Goal: Transaction & Acquisition: Purchase product/service

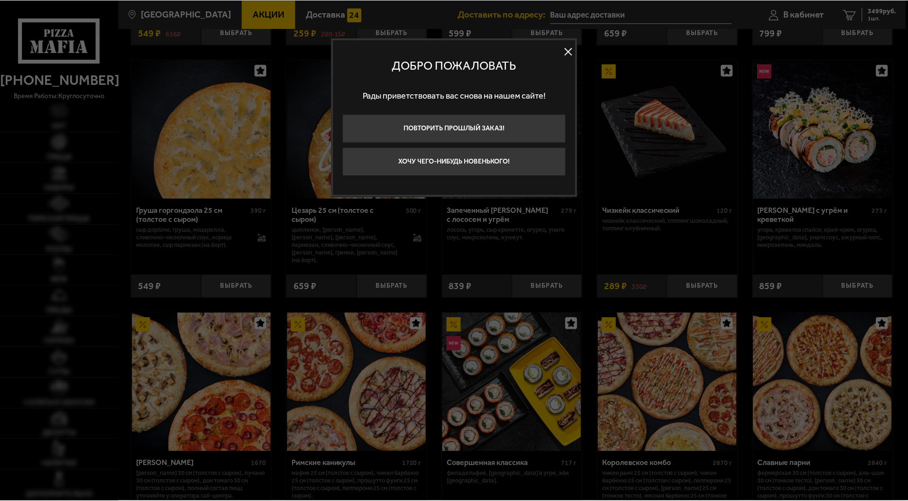
scroll to position [285, 0]
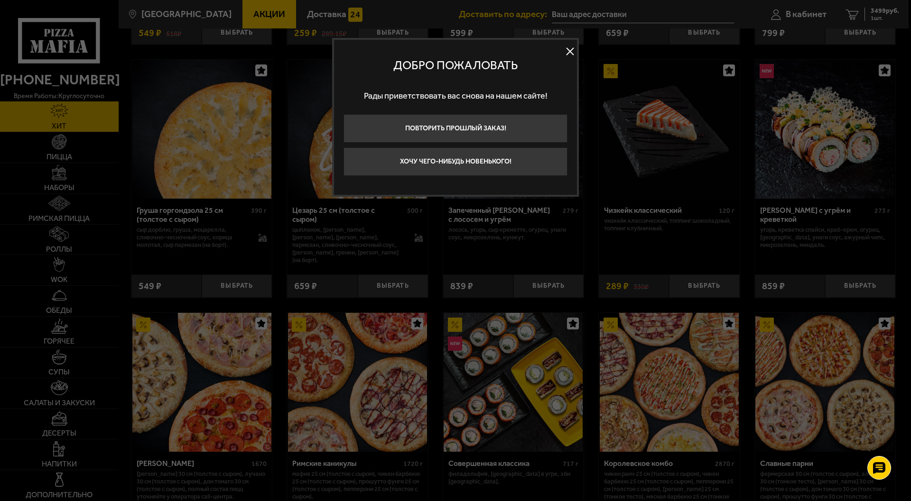
click at [569, 49] on button at bounding box center [570, 52] width 14 height 14
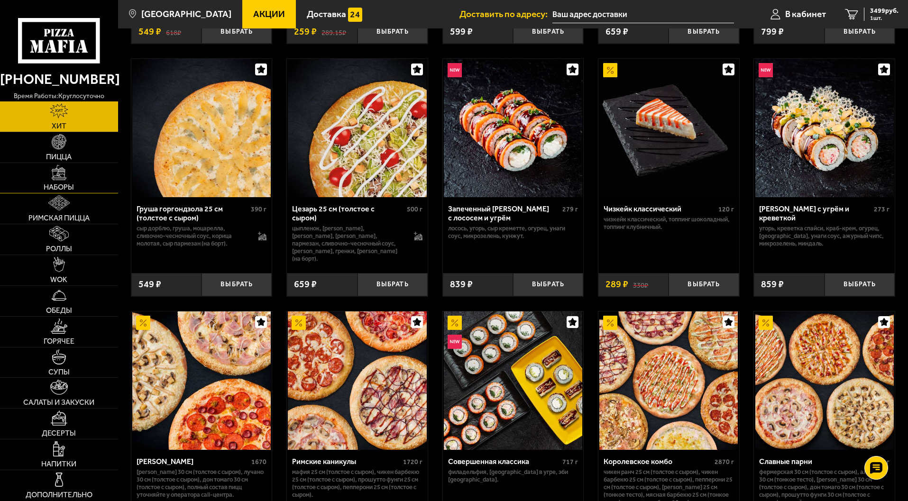
click at [61, 182] on link "Наборы" at bounding box center [59, 178] width 118 height 30
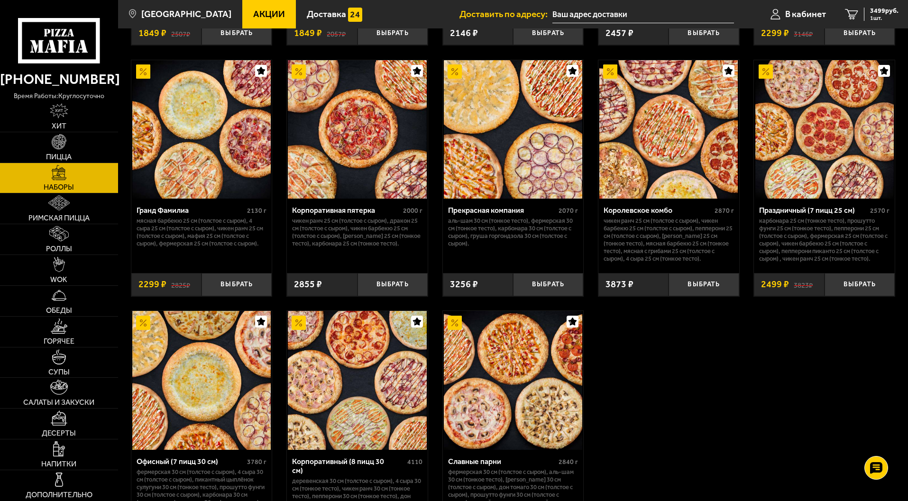
scroll to position [1399, 0]
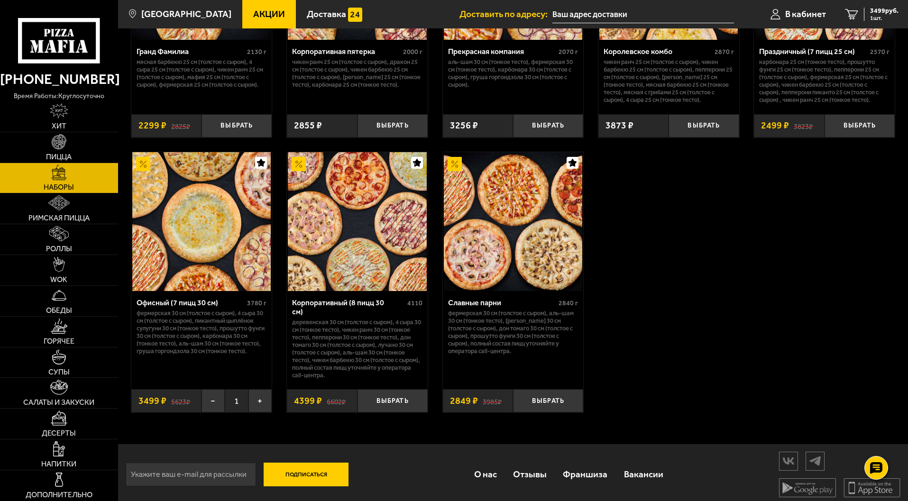
click at [205, 225] on img at bounding box center [201, 221] width 139 height 139
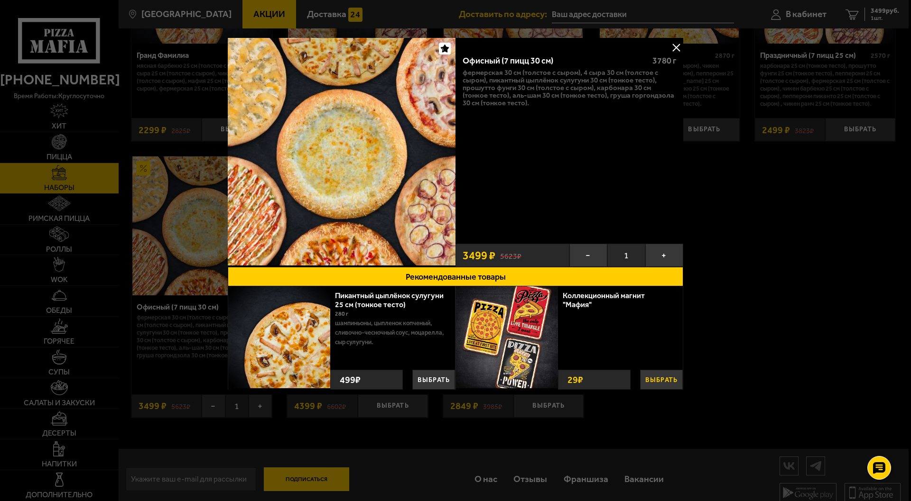
click at [658, 379] on button "Выбрать" at bounding box center [661, 380] width 43 height 20
click at [639, 375] on button "−" at bounding box center [641, 379] width 17 height 22
click at [677, 50] on button at bounding box center [676, 47] width 14 height 14
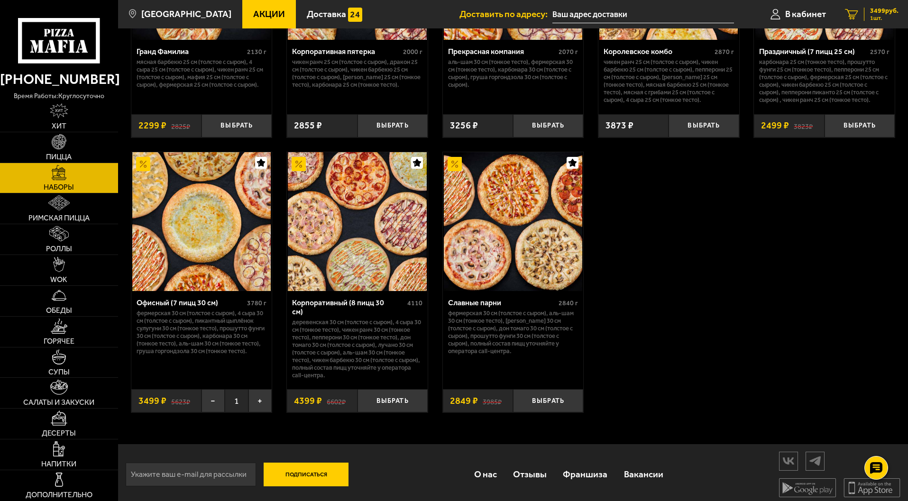
click at [875, 11] on span "3499 руб." at bounding box center [885, 11] width 28 height 7
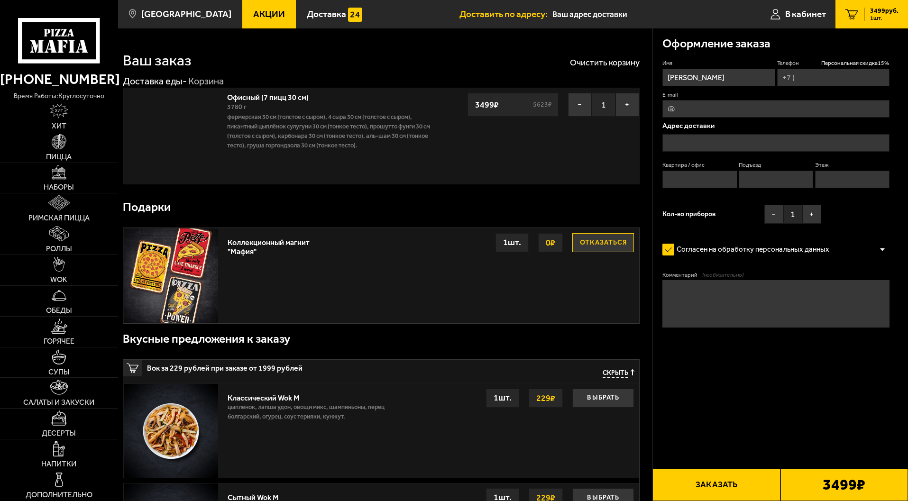
type input "[PHONE_NUMBER]"
type input "[STREET_ADDRESS]"
type input "31"
type input "1"
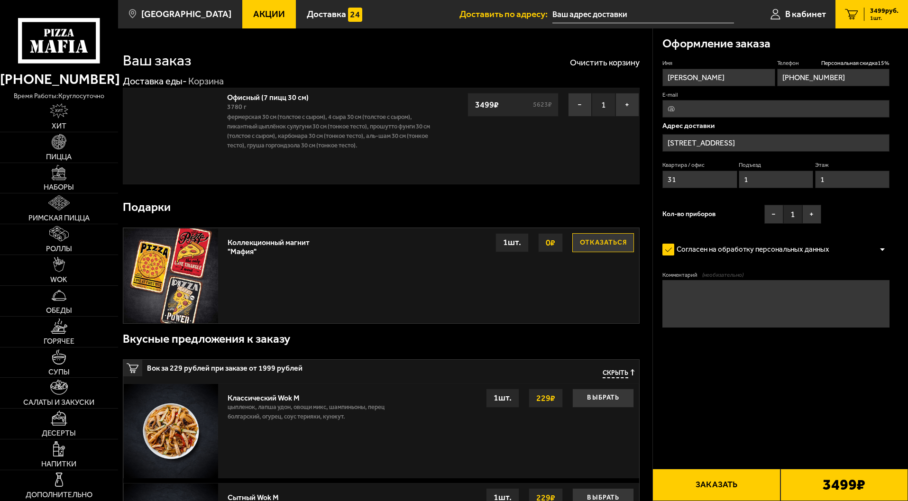
type input "[STREET_ADDRESS]"
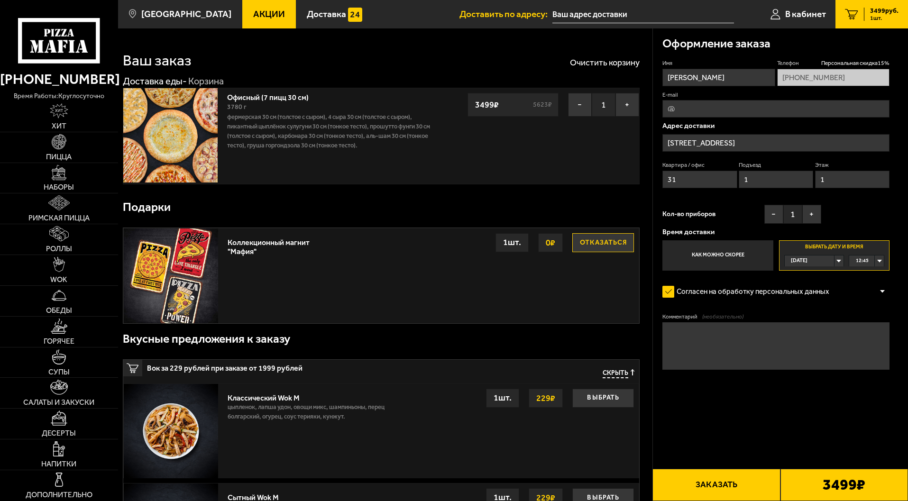
click at [603, 243] on button "Отказаться" at bounding box center [604, 242] width 62 height 19
click at [716, 484] on button "Заказать" at bounding box center [717, 485] width 128 height 32
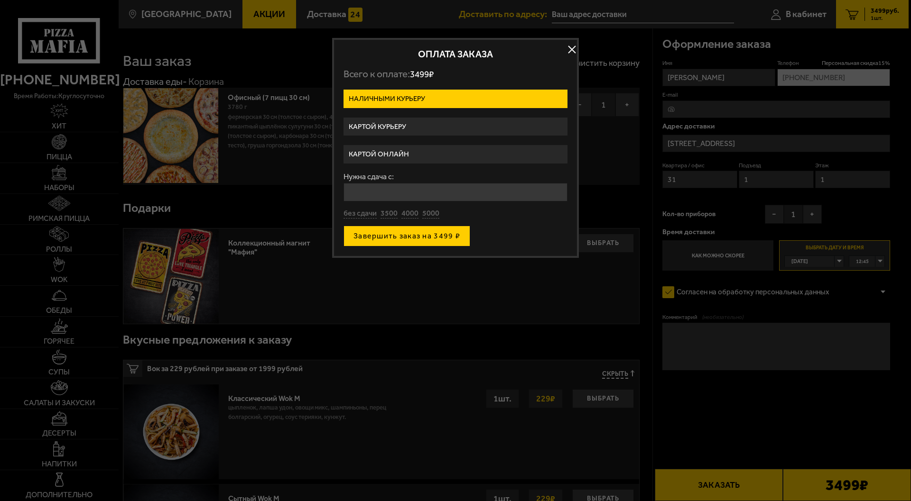
click at [406, 235] on button "Завершить заказ на 3499 ₽" at bounding box center [406, 236] width 127 height 21
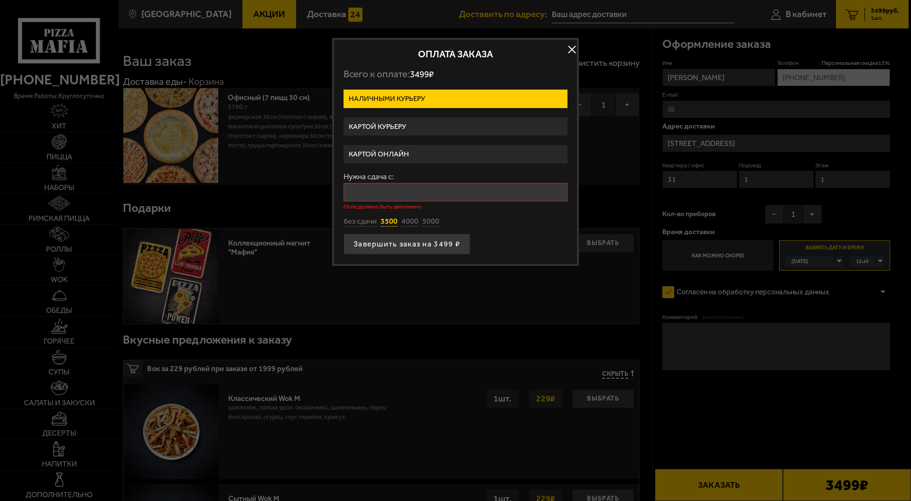
click at [389, 219] on button "3500" at bounding box center [388, 222] width 17 height 10
type input "3500"
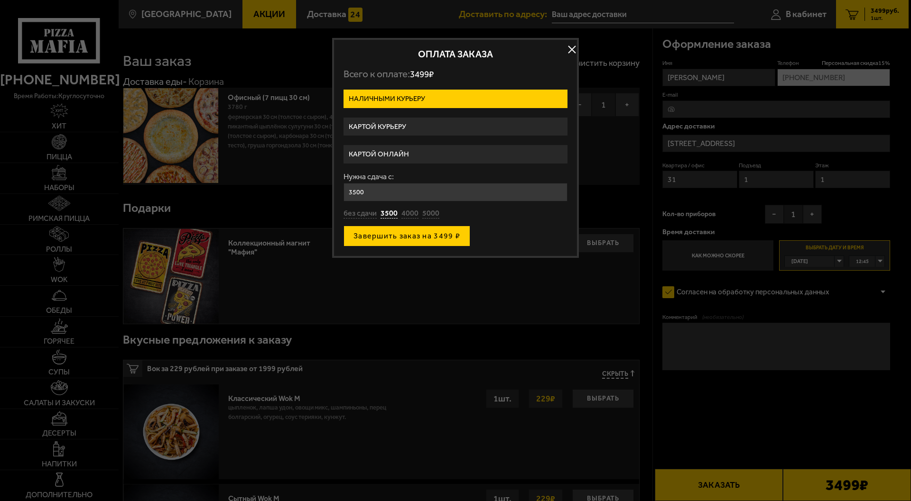
click at [386, 236] on button "Завершить заказ на 3499 ₽" at bounding box center [406, 236] width 127 height 21
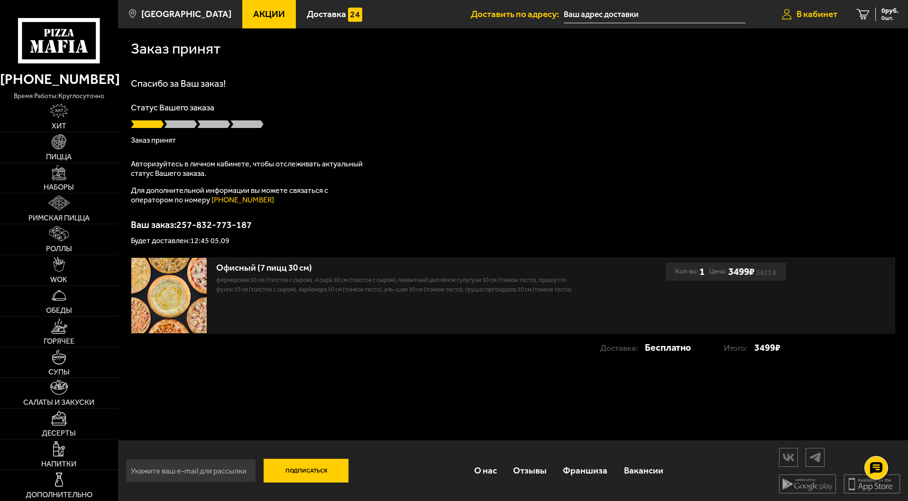
click at [807, 12] on span "В кабинет" at bounding box center [817, 13] width 41 height 9
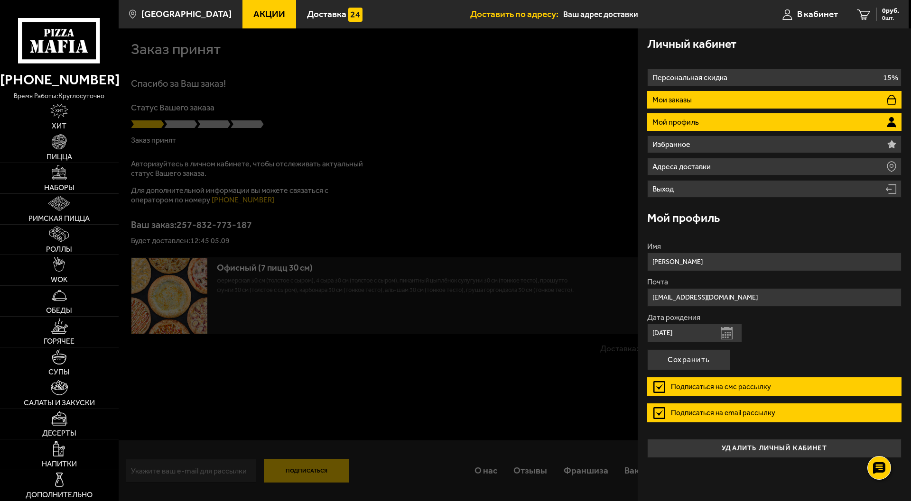
click at [681, 99] on p "Мои заказы" at bounding box center [673, 100] width 42 height 8
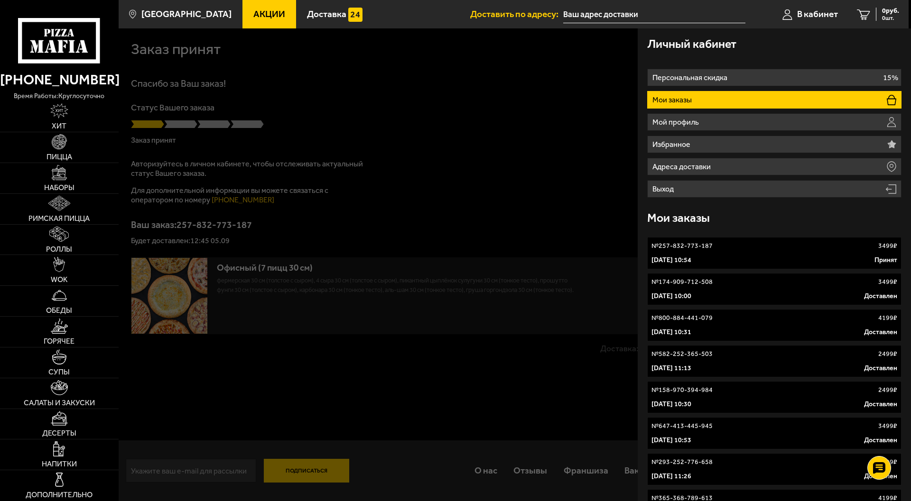
click at [691, 257] on p "[DATE] 10:54" at bounding box center [671, 260] width 40 height 9
